Goal: Use online tool/utility: Utilize a website feature to perform a specific function

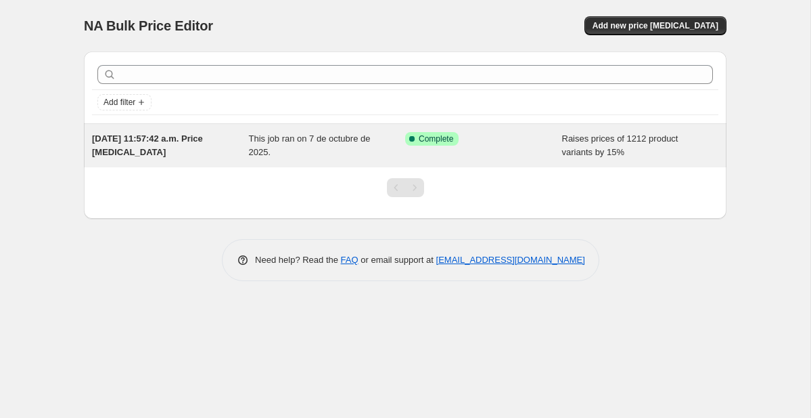
click at [300, 139] on span "This job ran on 7 de octubre de 2025." at bounding box center [310, 145] width 122 height 24
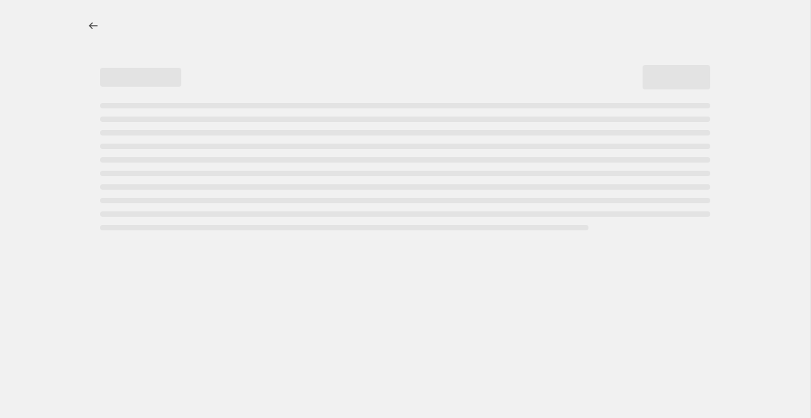
select select "percentage"
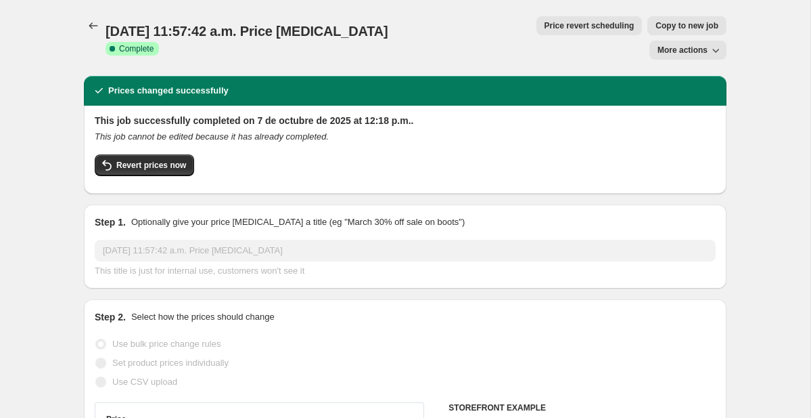
select select "vendor"
click at [162, 160] on span "Revert prices now" at bounding box center [151, 165] width 70 height 11
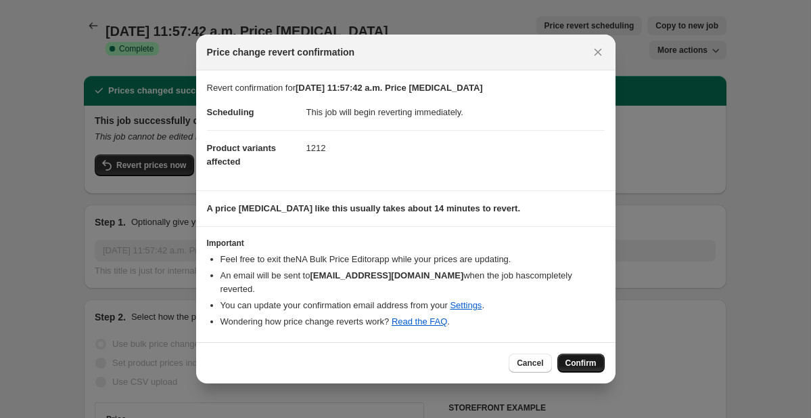
click at [571, 359] on span "Confirm" at bounding box center [581, 362] width 31 height 11
